Goal: Task Accomplishment & Management: Use online tool/utility

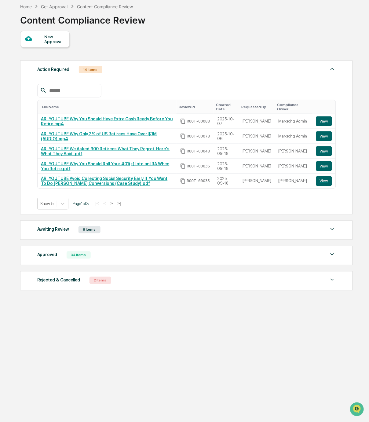
click at [95, 234] on div "Awaiting Review 8 Items" at bounding box center [186, 229] width 299 height 9
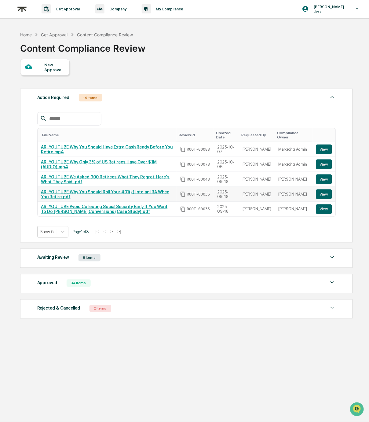
scroll to position [1, 0]
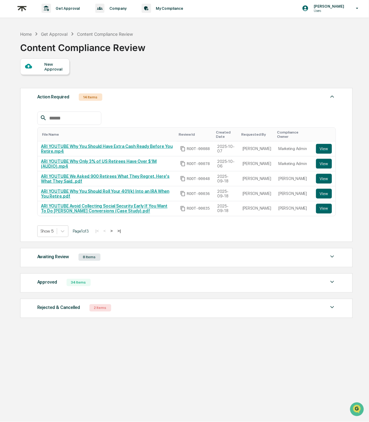
click at [125, 261] on div "Awaiting Review 8 Items" at bounding box center [186, 257] width 299 height 9
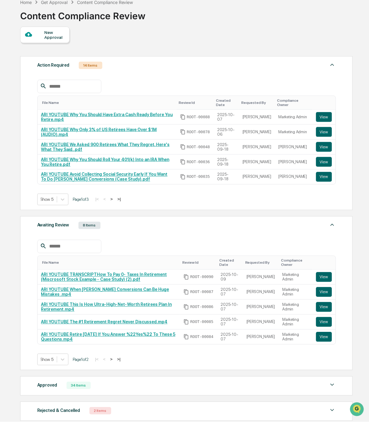
scroll to position [35, 0]
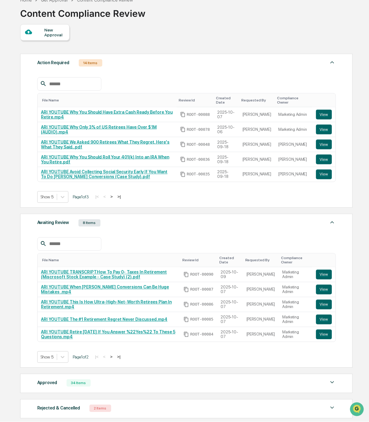
click at [334, 226] on img at bounding box center [332, 222] width 7 height 7
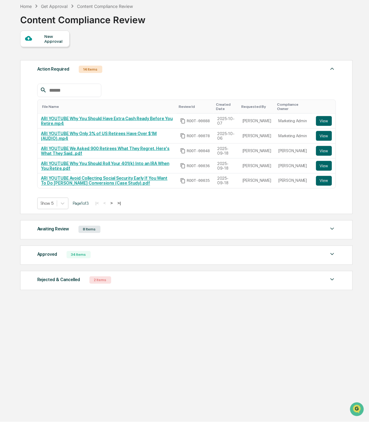
scroll to position [29, 0]
click at [153, 253] on div "Approved 34 Items" at bounding box center [186, 255] width 299 height 9
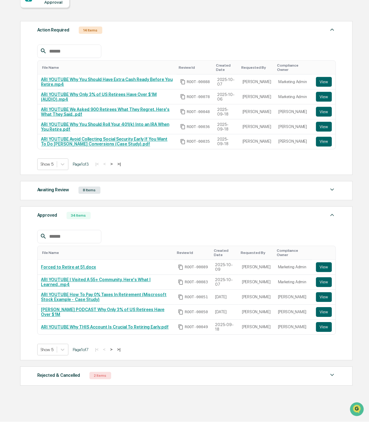
scroll to position [71, 0]
click at [56, 352] on div "Show 5" at bounding box center [47, 350] width 19 height 9
click at [55, 401] on div "Show 100" at bounding box center [53, 406] width 32 height 10
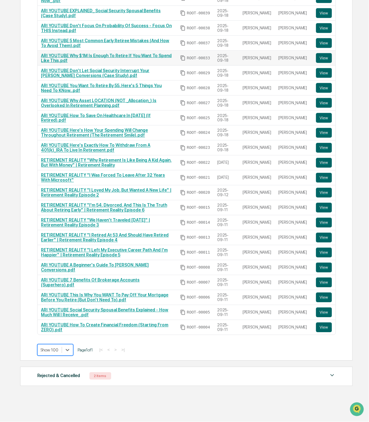
scroll to position [506, 0]
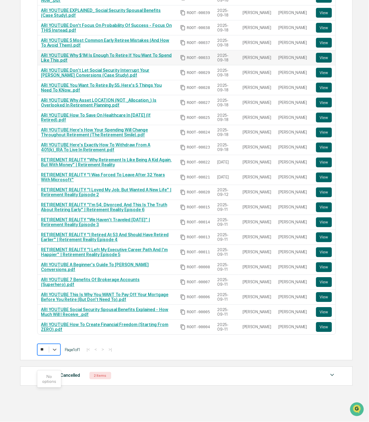
type input "*"
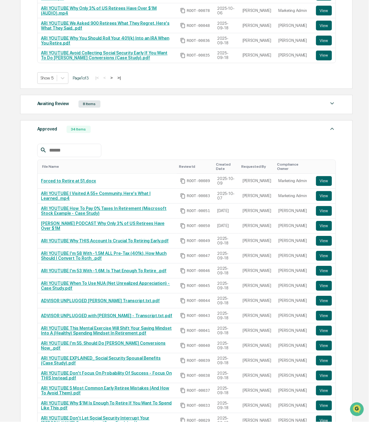
drag, startPoint x: 337, startPoint y: 132, endPoint x: 329, endPoint y: 124, distance: 10.6
click at [336, 131] on div "Approved 34 Items File Name Review Id Created Date Requested By Compliance Owne…" at bounding box center [186, 414] width 333 height 588
click at [325, 107] on div "Awaiting Review 8 Items" at bounding box center [186, 104] width 299 height 9
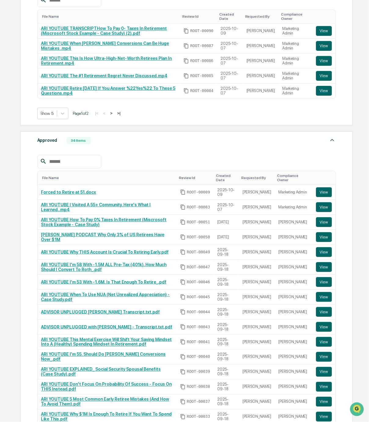
scroll to position [290, 0]
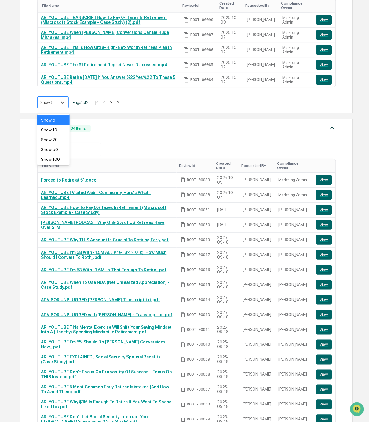
click at [56, 106] on div "Show 5" at bounding box center [47, 102] width 19 height 9
click at [56, 148] on div "Show 50" at bounding box center [53, 150] width 32 height 10
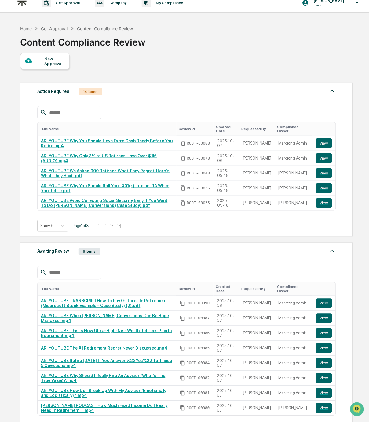
scroll to position [0, 0]
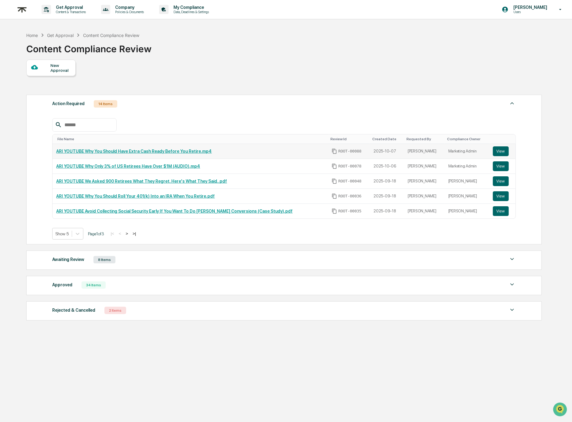
click at [183, 151] on link "ARI YOUTUBE Why You Should Have Extra Cash Ready Before You Retire.mp4" at bounding box center [134, 151] width 156 height 5
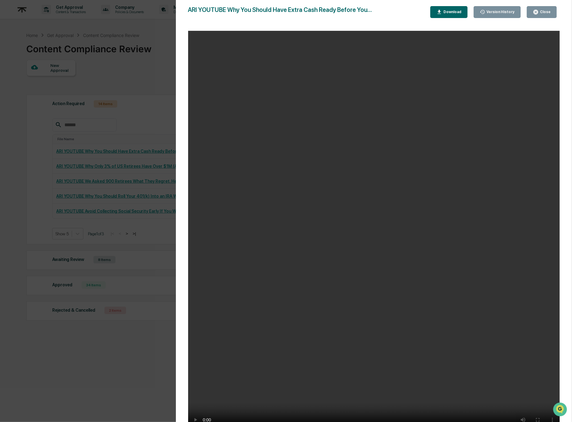
click at [369, 14] on button "Close" at bounding box center [542, 12] width 30 height 12
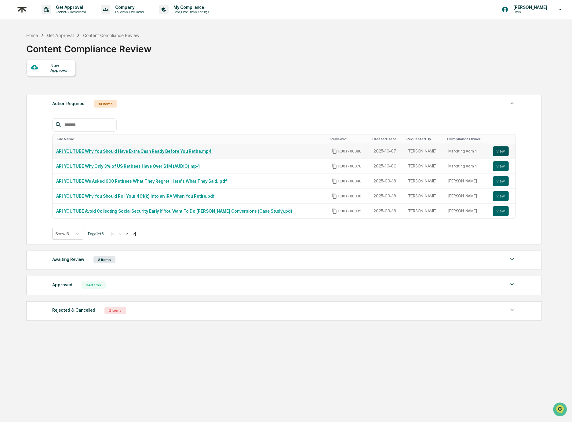
click at [369, 149] on button "View" at bounding box center [501, 151] width 16 height 10
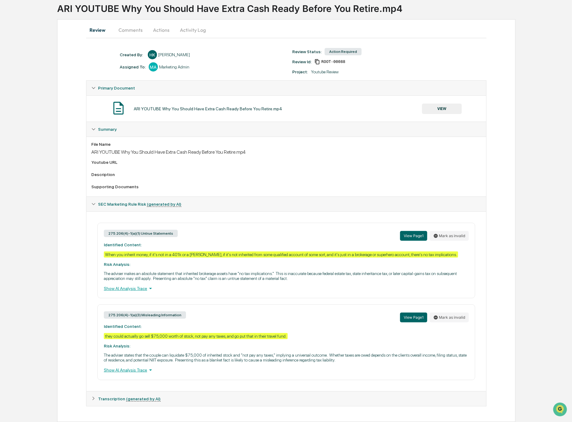
scroll to position [49, 0]
click at [126, 23] on button "Comments" at bounding box center [131, 30] width 34 height 15
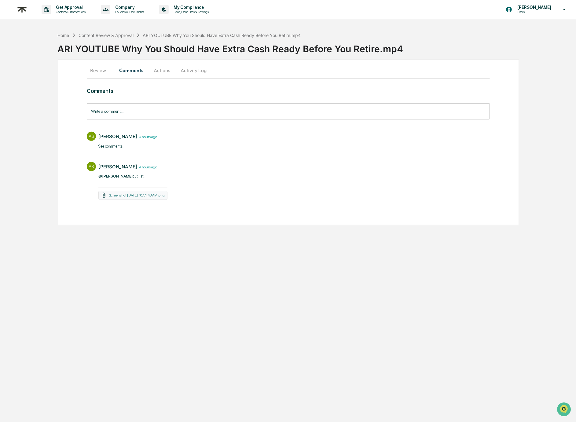
click at [104, 74] on button "Review" at bounding box center [100, 70] width 27 height 15
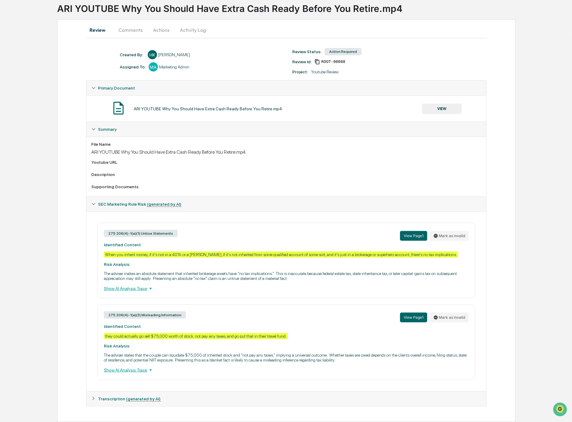
scroll to position [49, 0]
click at [94, 397] on icon at bounding box center [93, 398] width 4 height 4
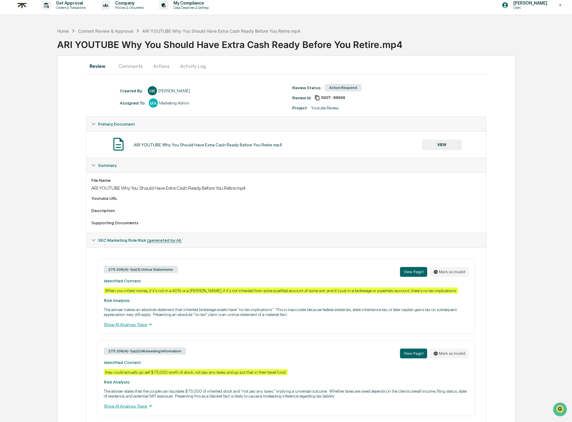
scroll to position [0, 0]
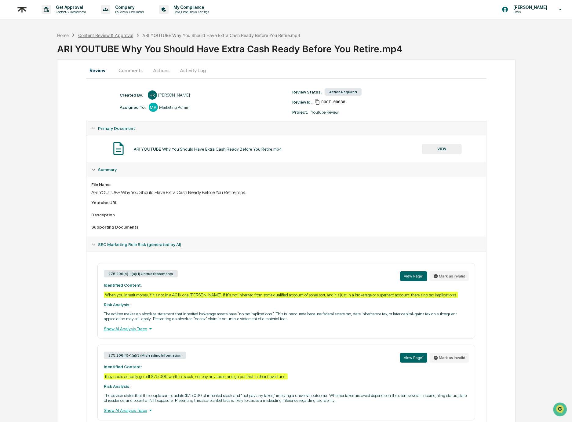
click at [93, 36] on div "Content Review & Approval" at bounding box center [105, 35] width 55 height 5
